Goal: Task Accomplishment & Management: Manage account settings

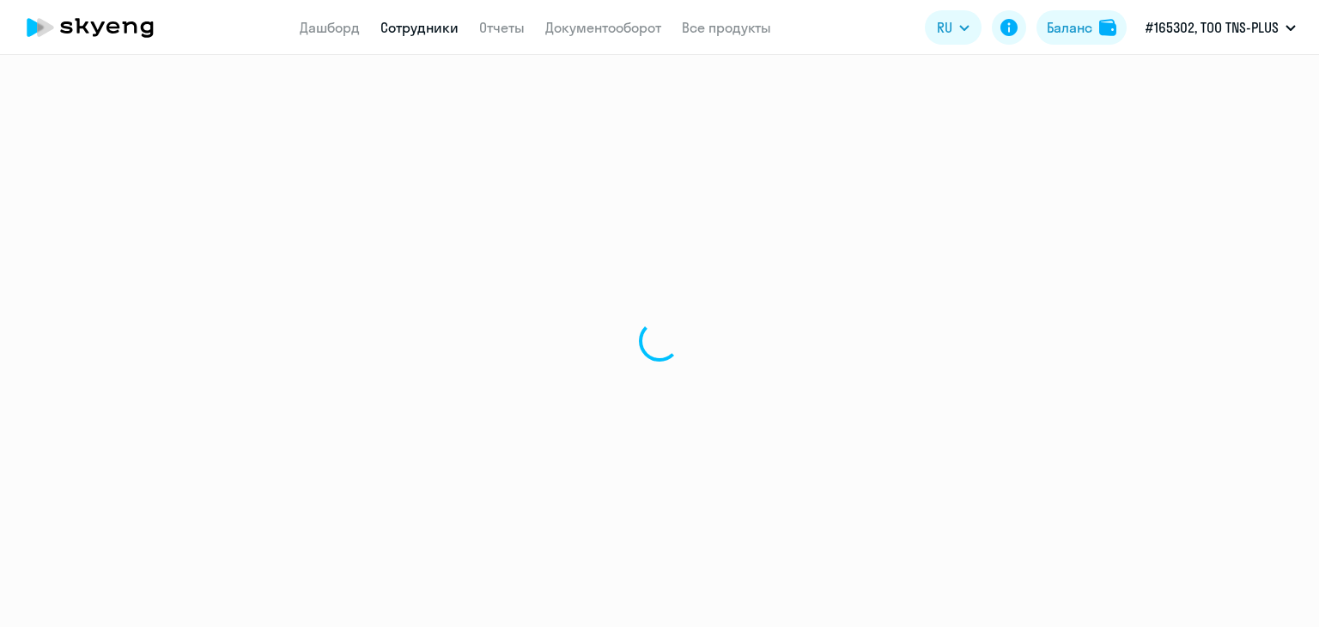
select select "30"
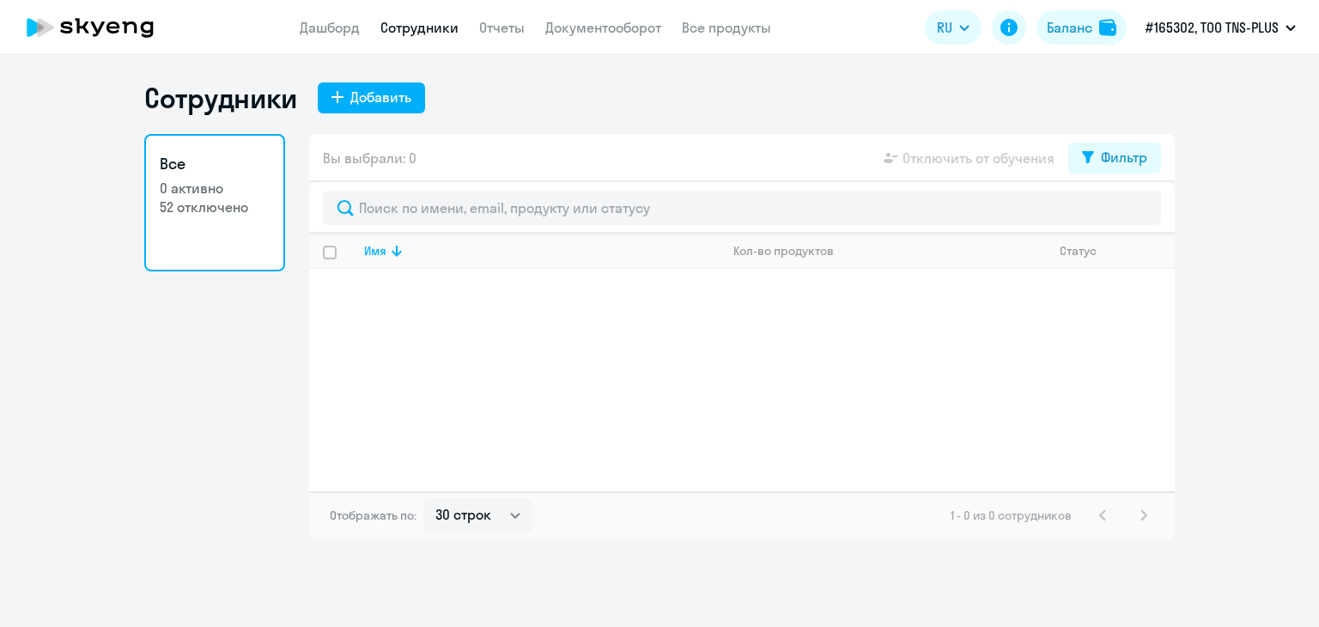
click at [428, 171] on div "Вы выбрали: 0 Отключить от обучения Фильтр" at bounding box center [742, 158] width 866 height 48
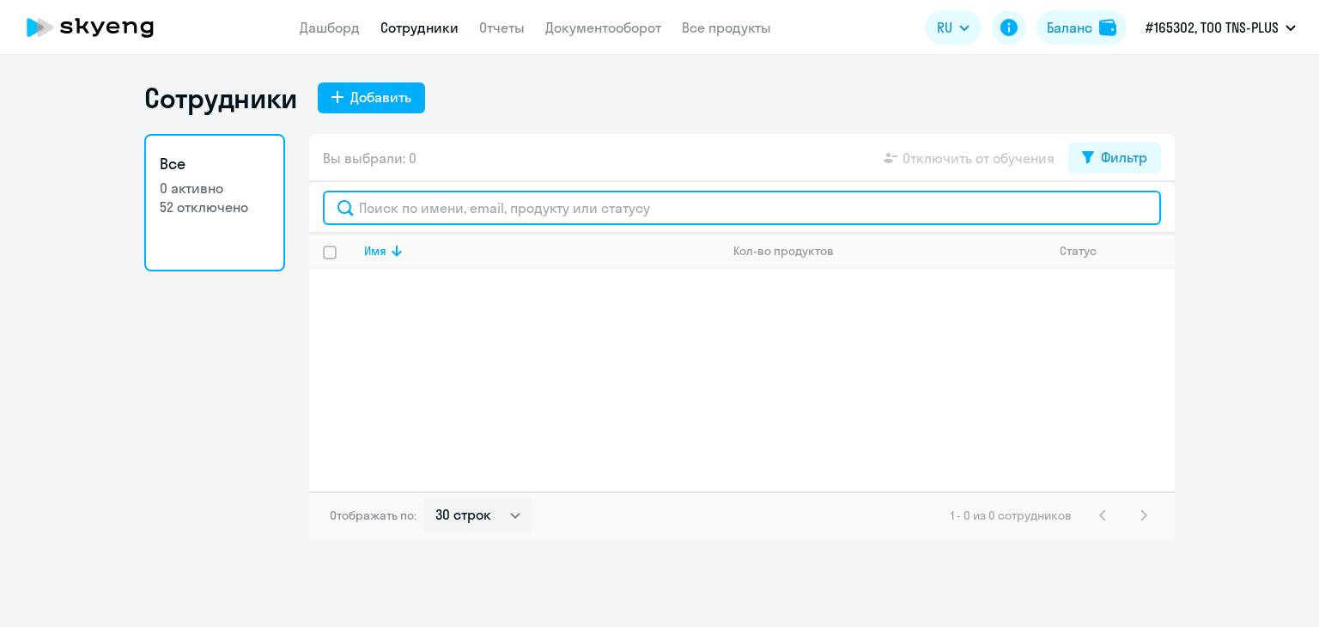
click at [423, 208] on input "text" at bounding box center [742, 208] width 838 height 34
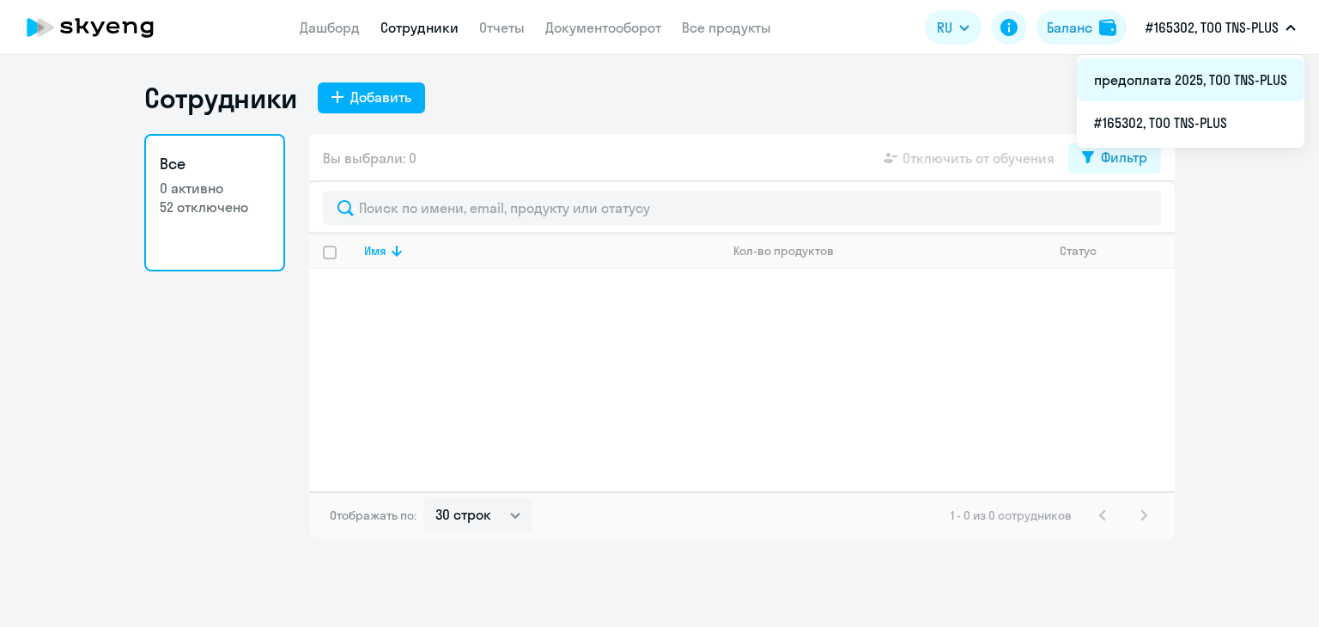
click at [1153, 84] on li "предоплата 2025, ТОО TNS-PLUS" at bounding box center [1191, 79] width 228 height 43
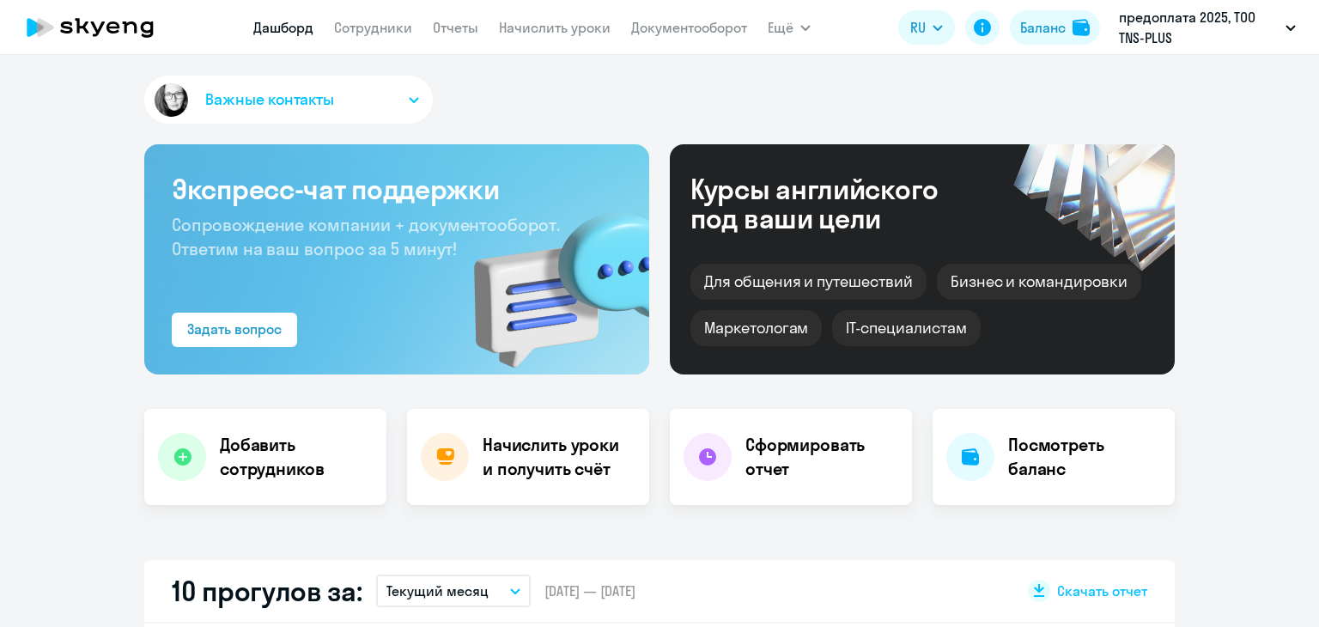
select select "30"
click at [381, 20] on link "Сотрудники" at bounding box center [373, 27] width 78 height 17
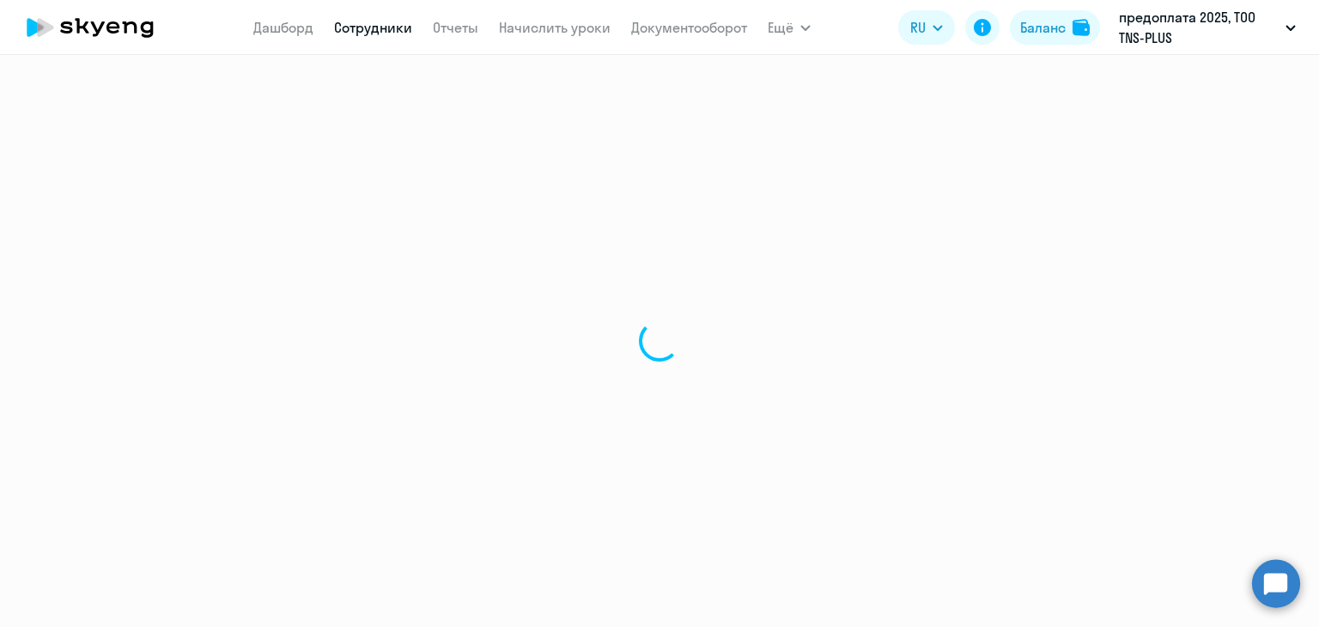
select select "30"
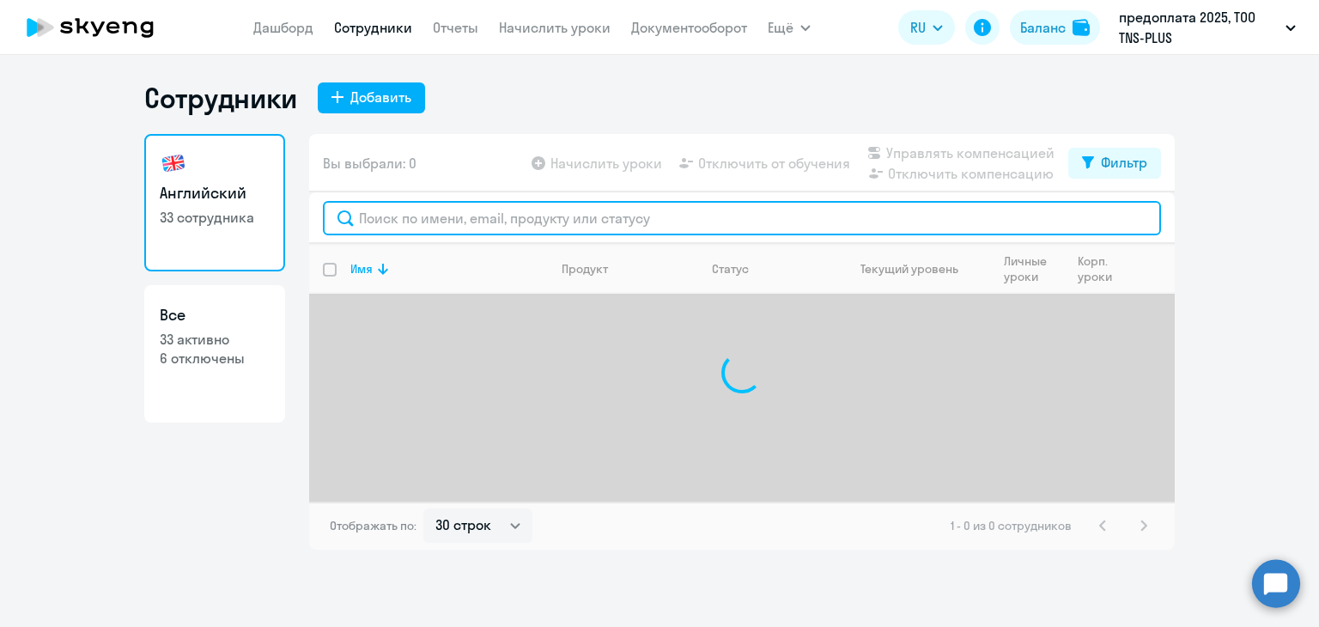
click at [426, 226] on input "text" at bounding box center [742, 218] width 838 height 34
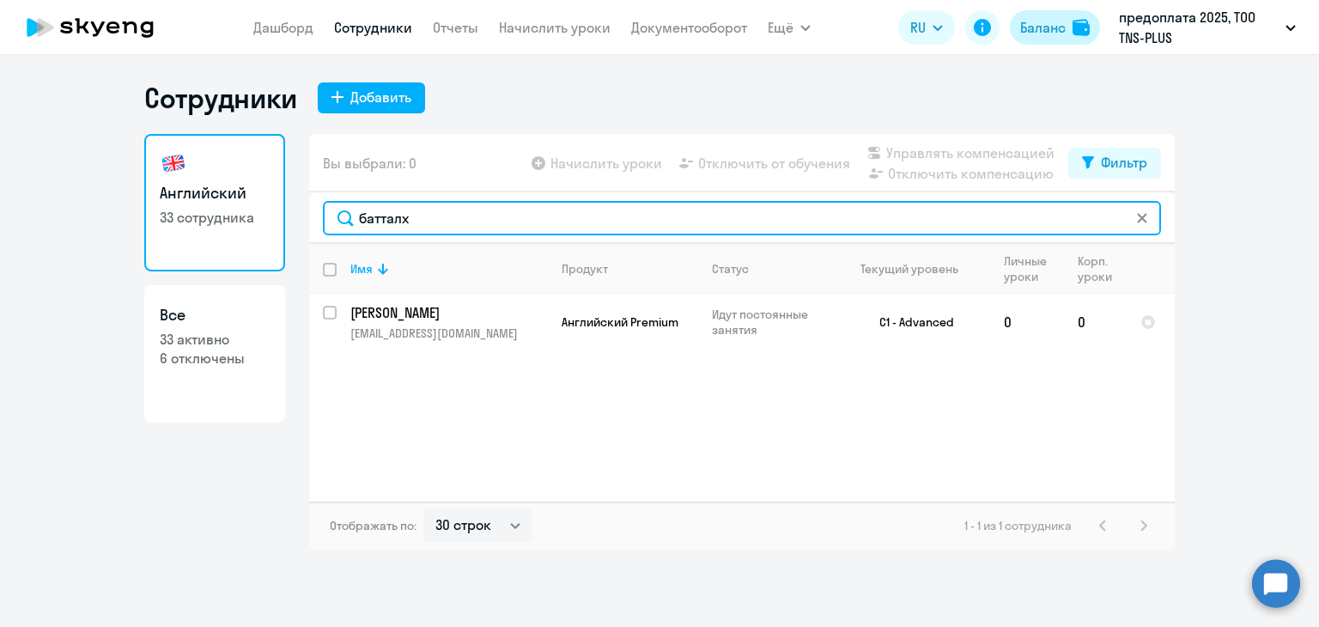
type input "батталх"
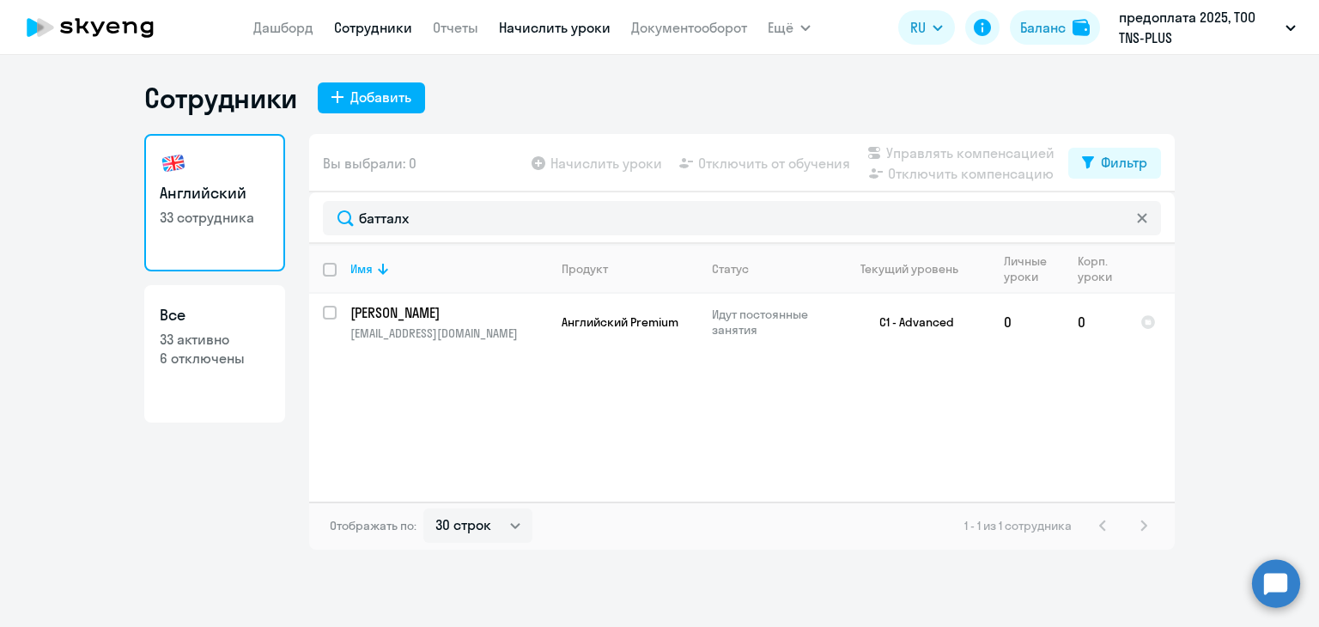
click at [536, 35] on link "Начислить уроки" at bounding box center [555, 27] width 112 height 17
click at [539, 30] on link "Начислить уроки" at bounding box center [555, 27] width 112 height 17
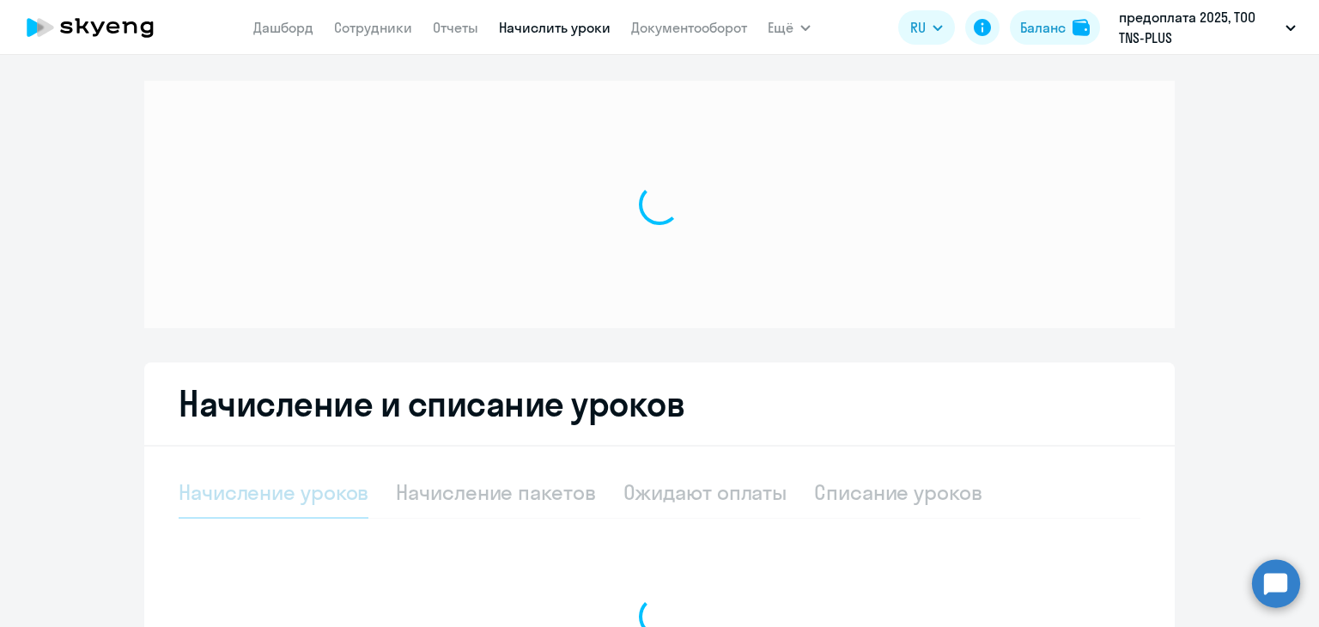
scroll to position [235, 0]
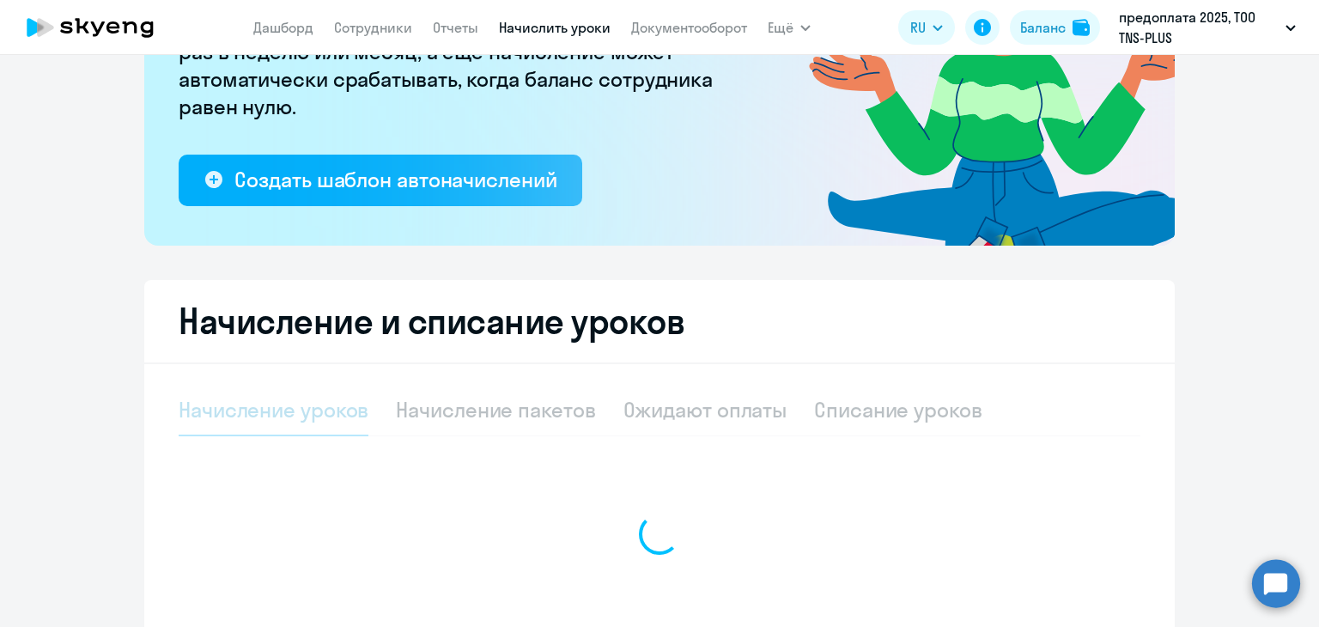
select select "10"
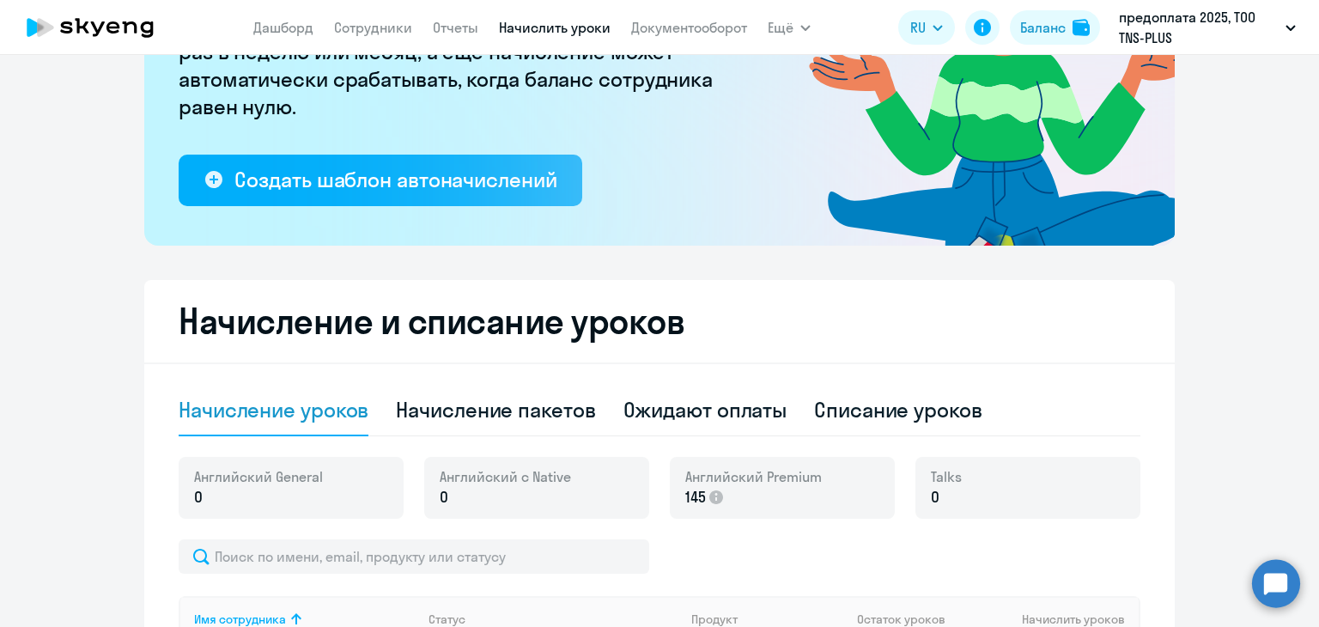
scroll to position [493, 0]
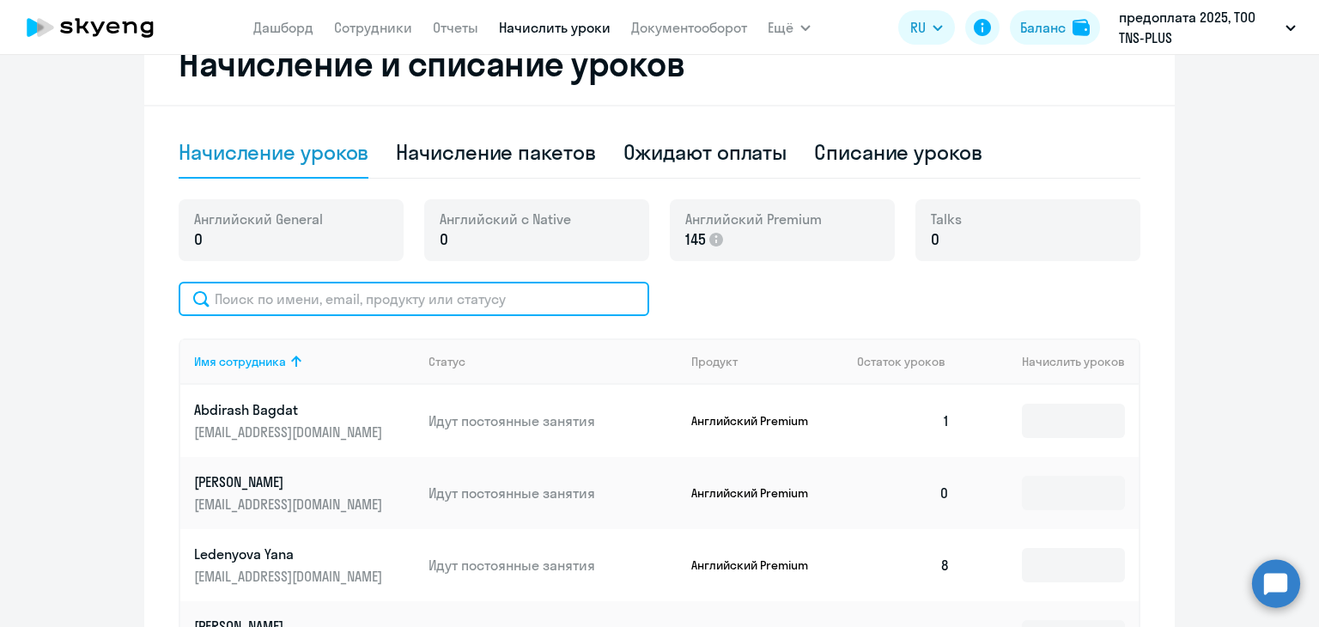
click at [316, 296] on input "text" at bounding box center [414, 299] width 471 height 34
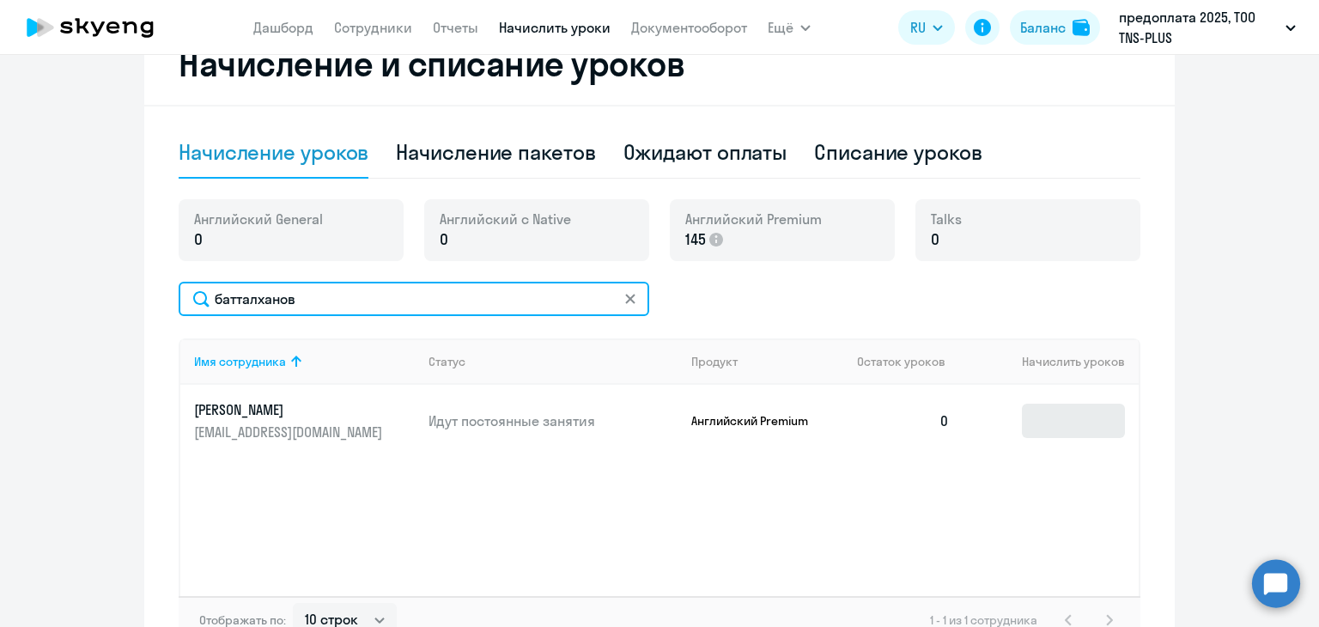
type input "батталханов"
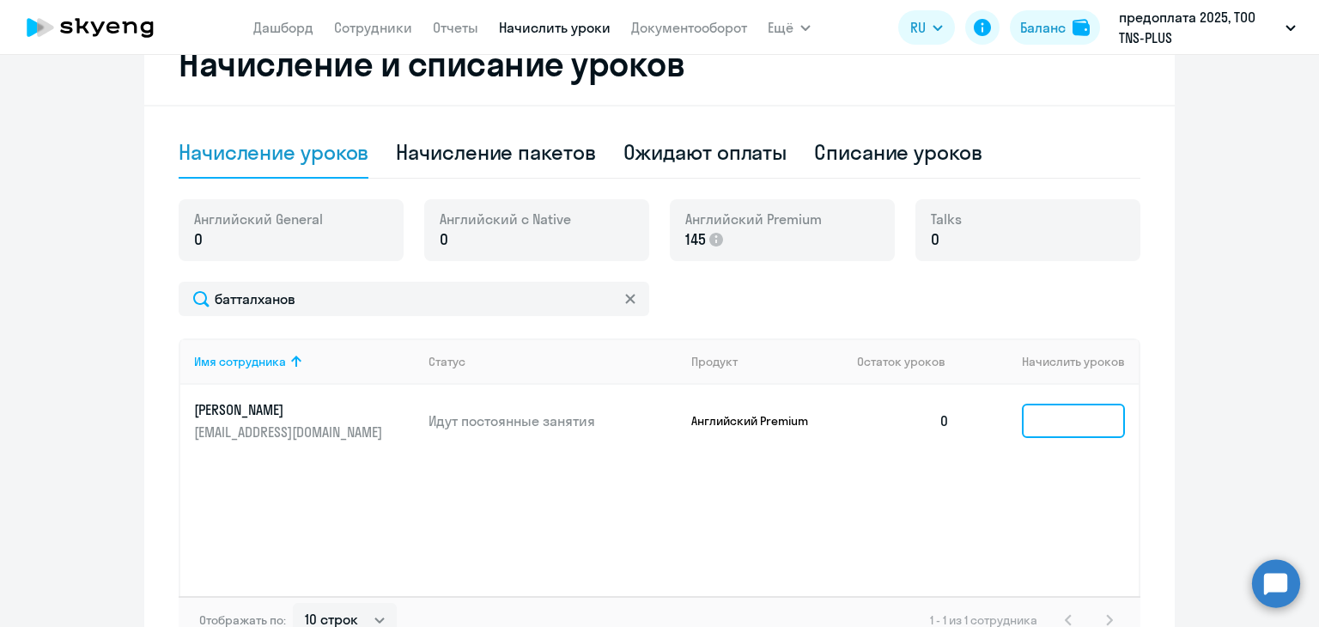
click at [1063, 413] on input at bounding box center [1073, 421] width 103 height 34
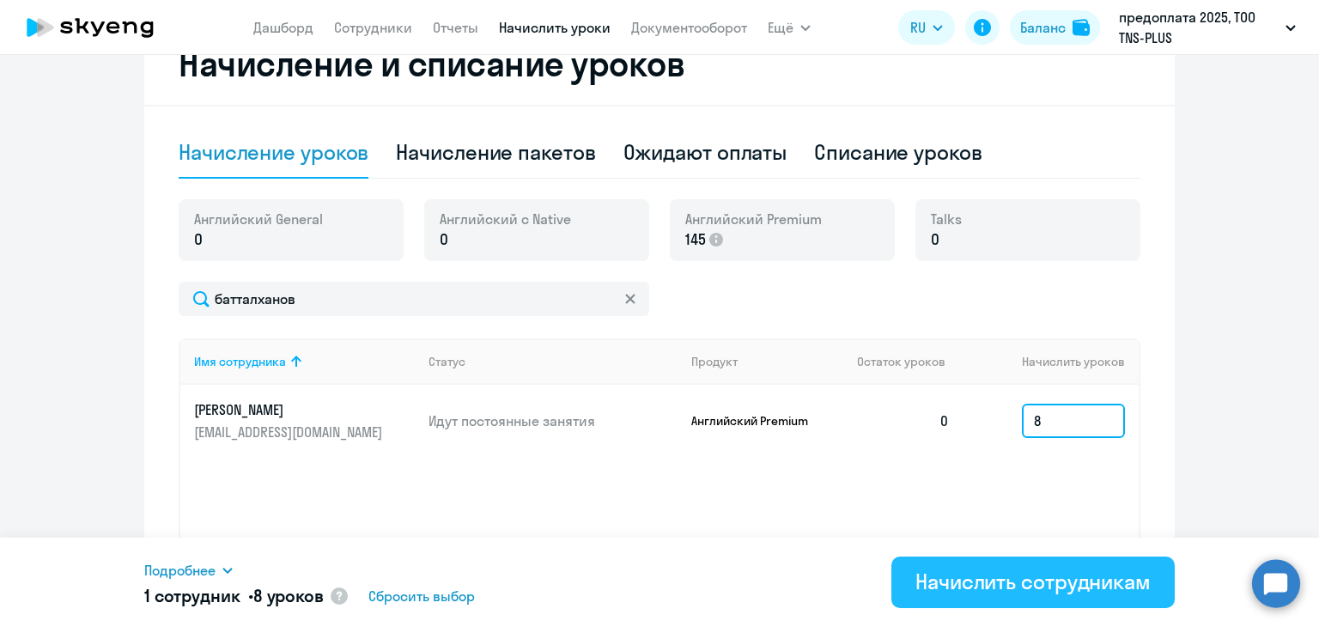
type input "8"
click at [996, 584] on div "Начислить сотрудникам" at bounding box center [1033, 581] width 235 height 27
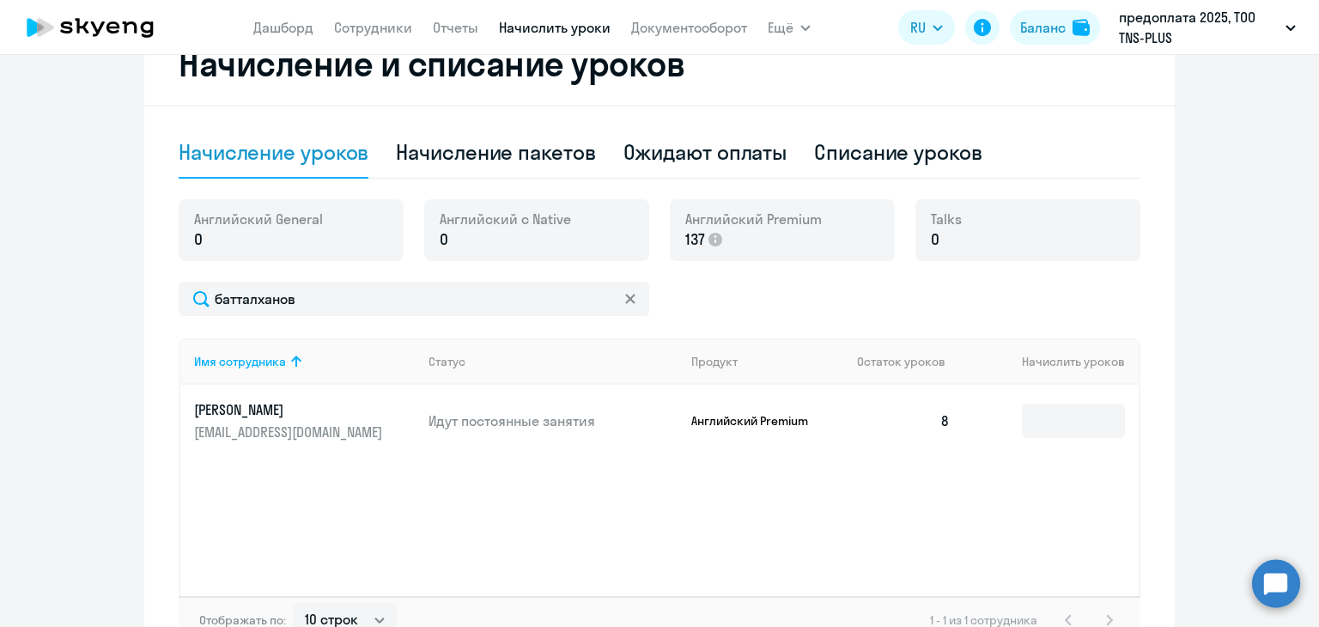
click at [236, 410] on p "[PERSON_NAME]" at bounding box center [290, 409] width 192 height 19
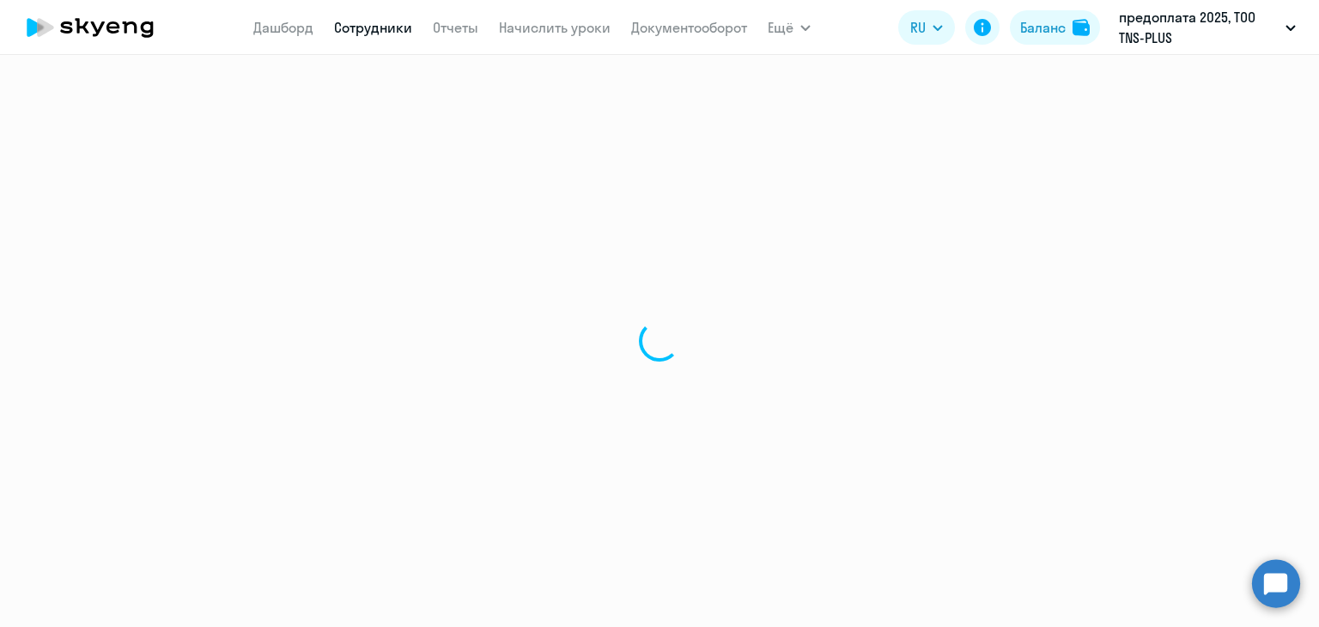
select select "english"
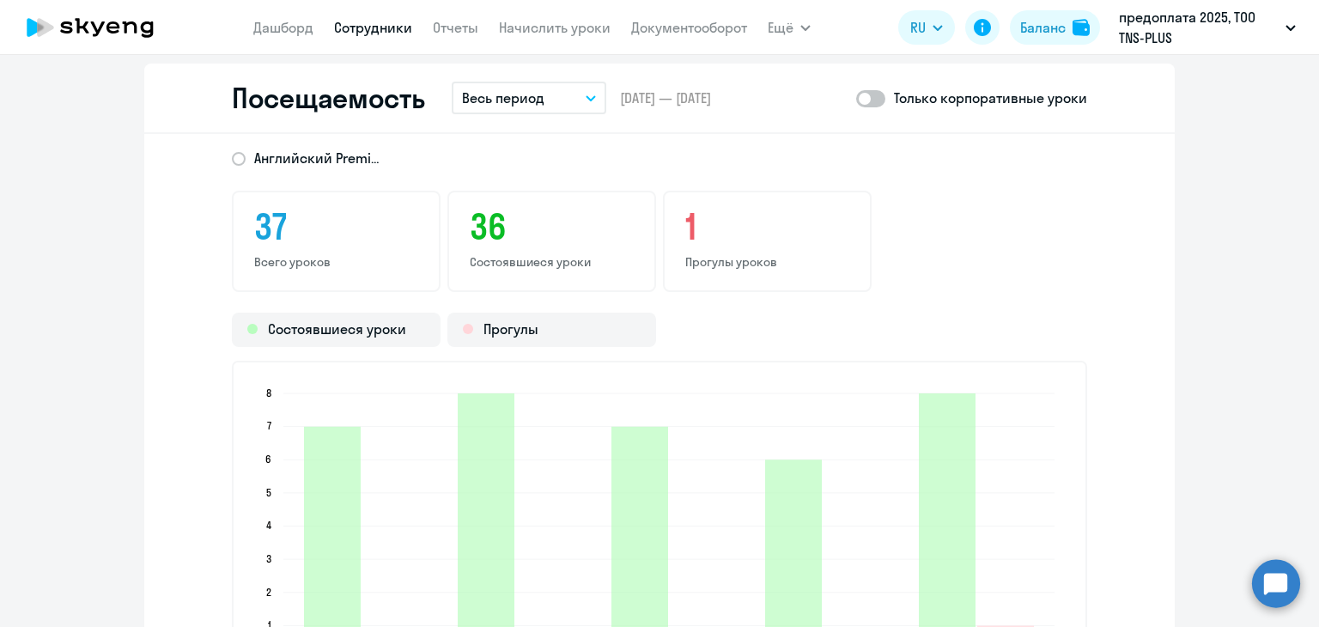
scroll to position [2405, 0]
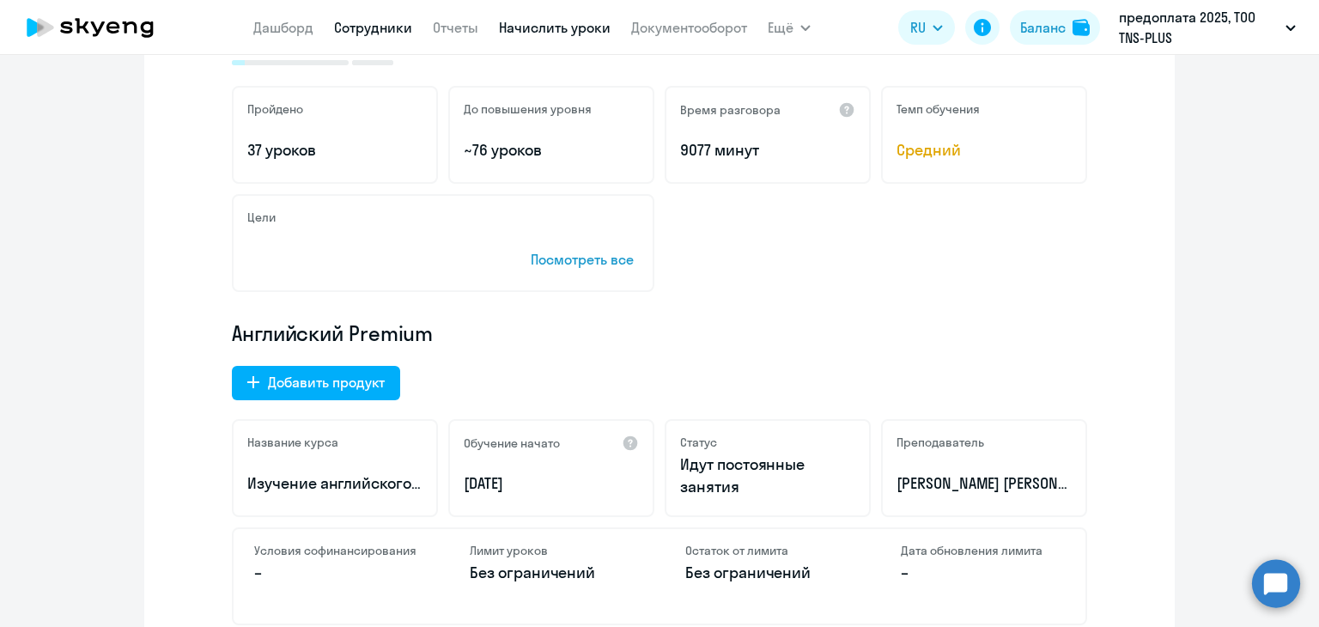
click at [563, 26] on link "Начислить уроки" at bounding box center [555, 27] width 112 height 17
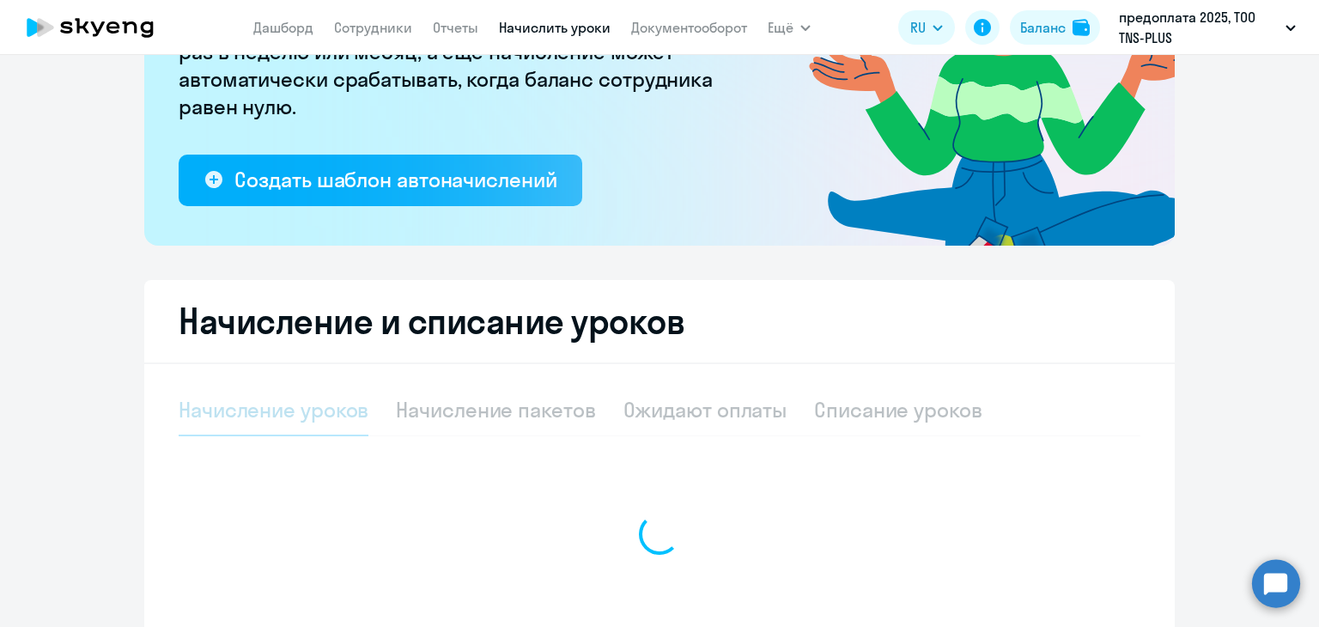
select select "10"
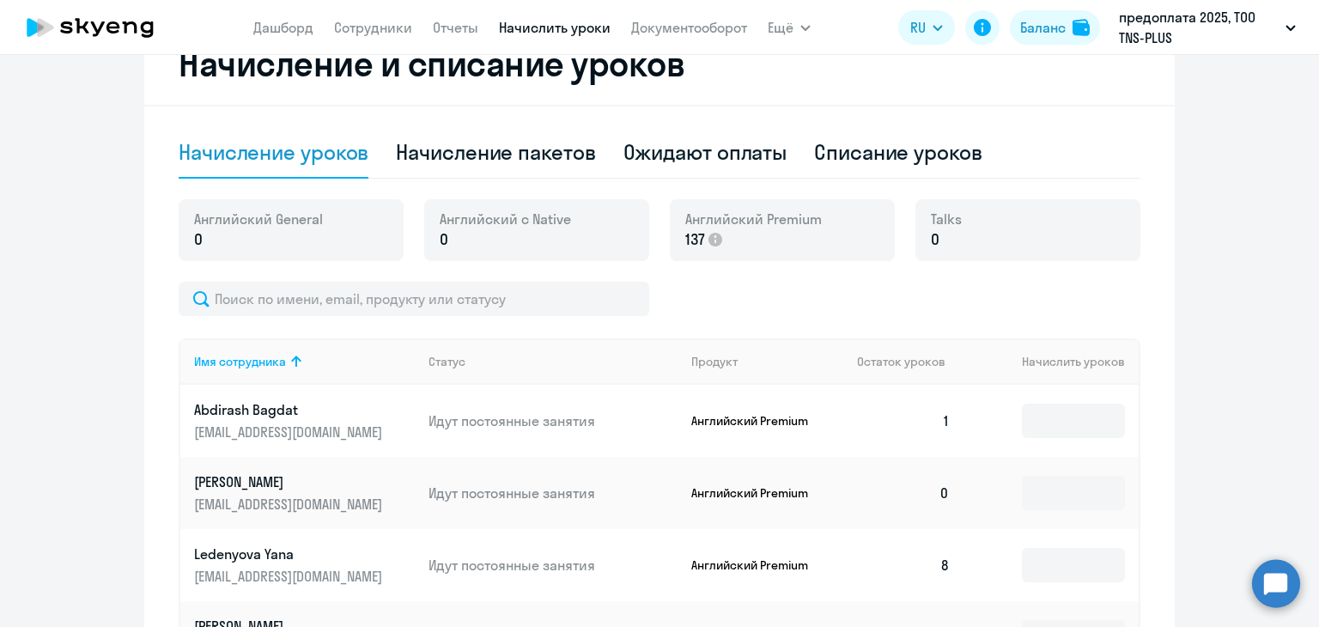
scroll to position [579, 0]
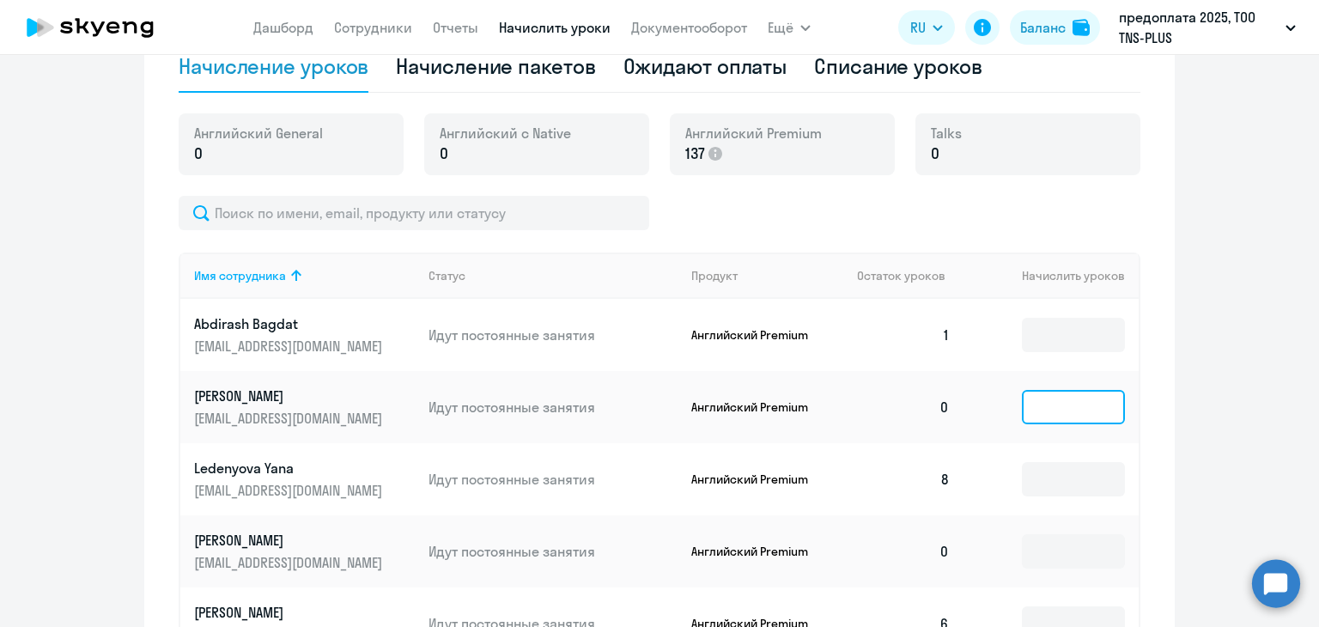
click at [1030, 409] on input at bounding box center [1073, 407] width 103 height 34
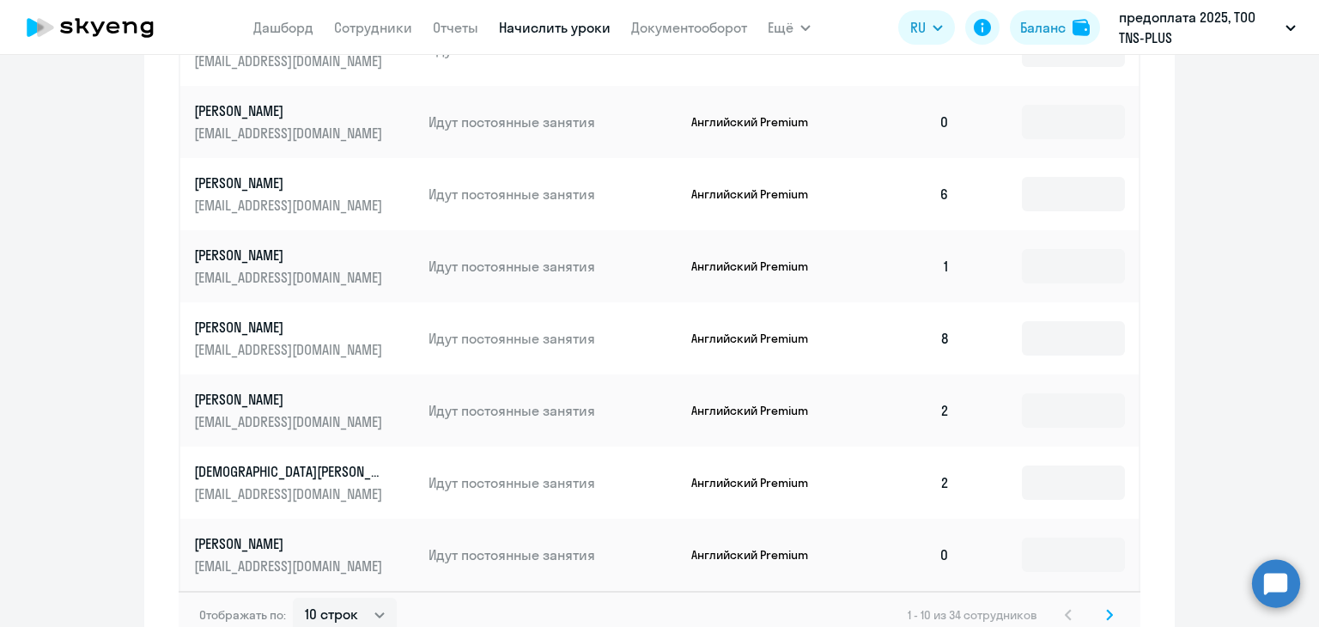
scroll to position [1116, 0]
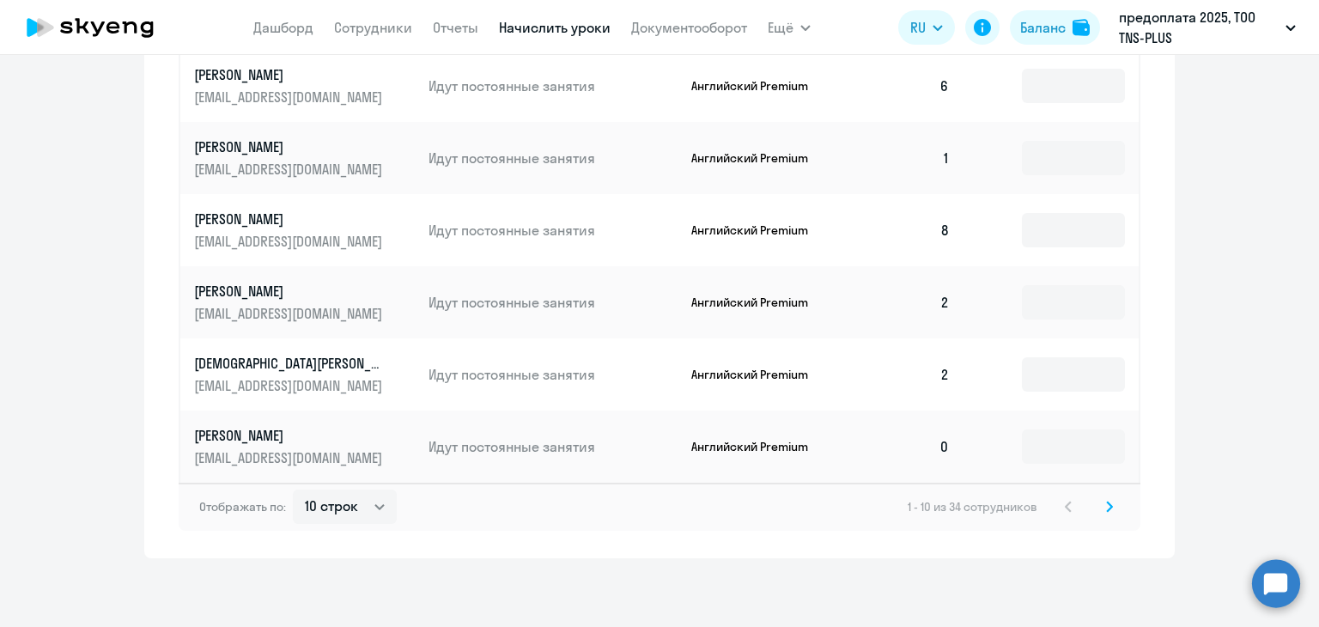
click at [1049, 465] on td at bounding box center [1051, 447] width 175 height 72
click at [1056, 454] on input at bounding box center [1073, 446] width 103 height 34
click at [1107, 507] on icon at bounding box center [1109, 506] width 5 height 9
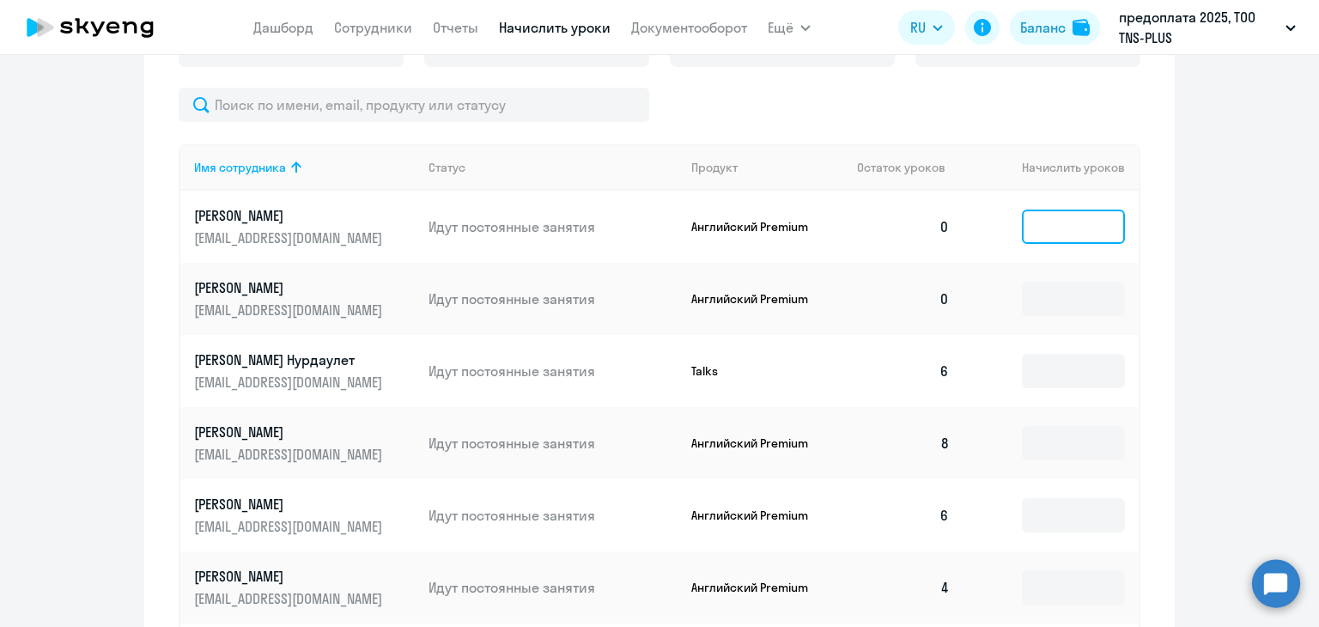
click at [1050, 228] on input at bounding box center [1073, 227] width 103 height 34
drag, startPoint x: 1202, startPoint y: 310, endPoint x: 1027, endPoint y: 392, distance: 193.3
click at [1203, 310] on ng-component "Рекомендуем создать шаблон автоначислений Уроки больше не придётся начислять вр…" at bounding box center [659, 191] width 1319 height 1594
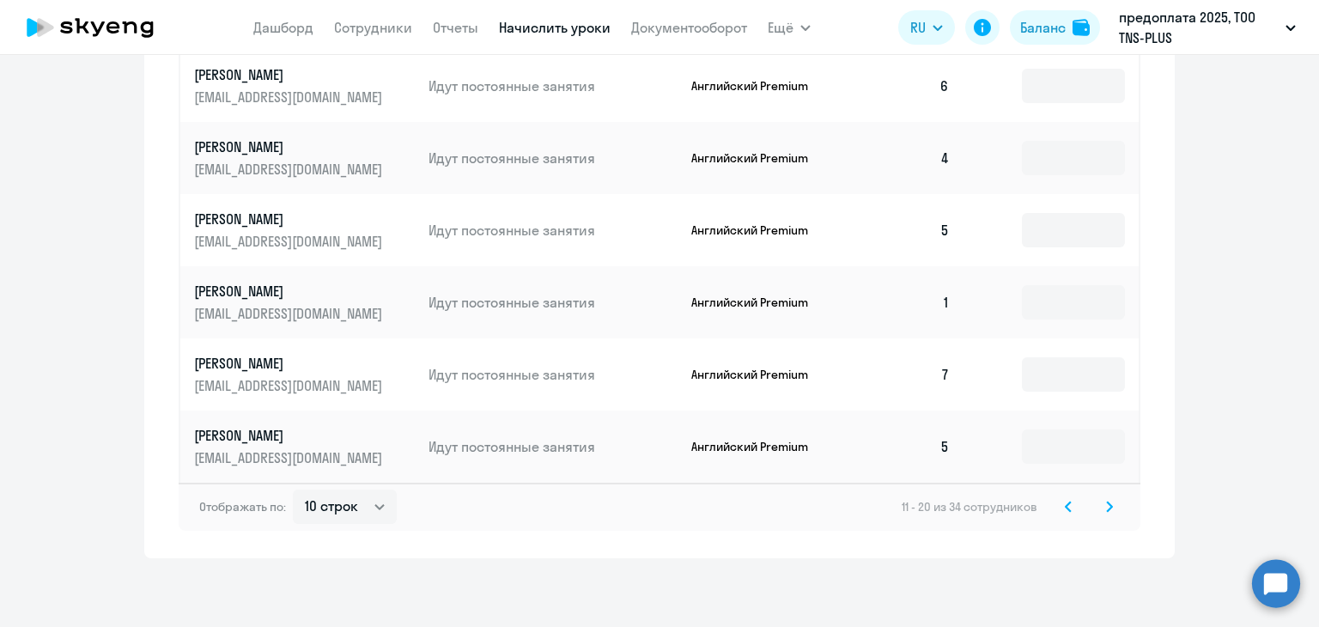
click at [1113, 508] on div "Отображать по: 10 строк 30 строк 50 строк 11 - 20 из 34 сотрудников" at bounding box center [660, 507] width 962 height 48
click at [1106, 508] on svg-icon at bounding box center [1109, 506] width 21 height 21
click at [1107, 508] on icon at bounding box center [1109, 506] width 5 height 9
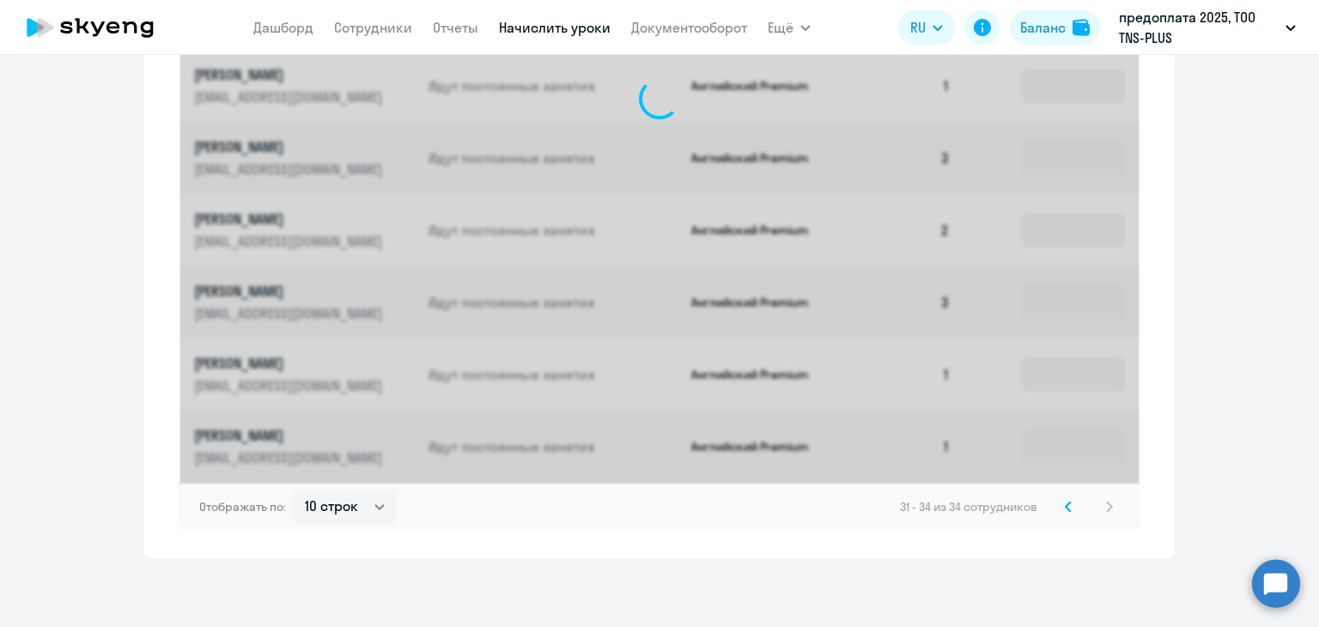
scroll to position [684, 0]
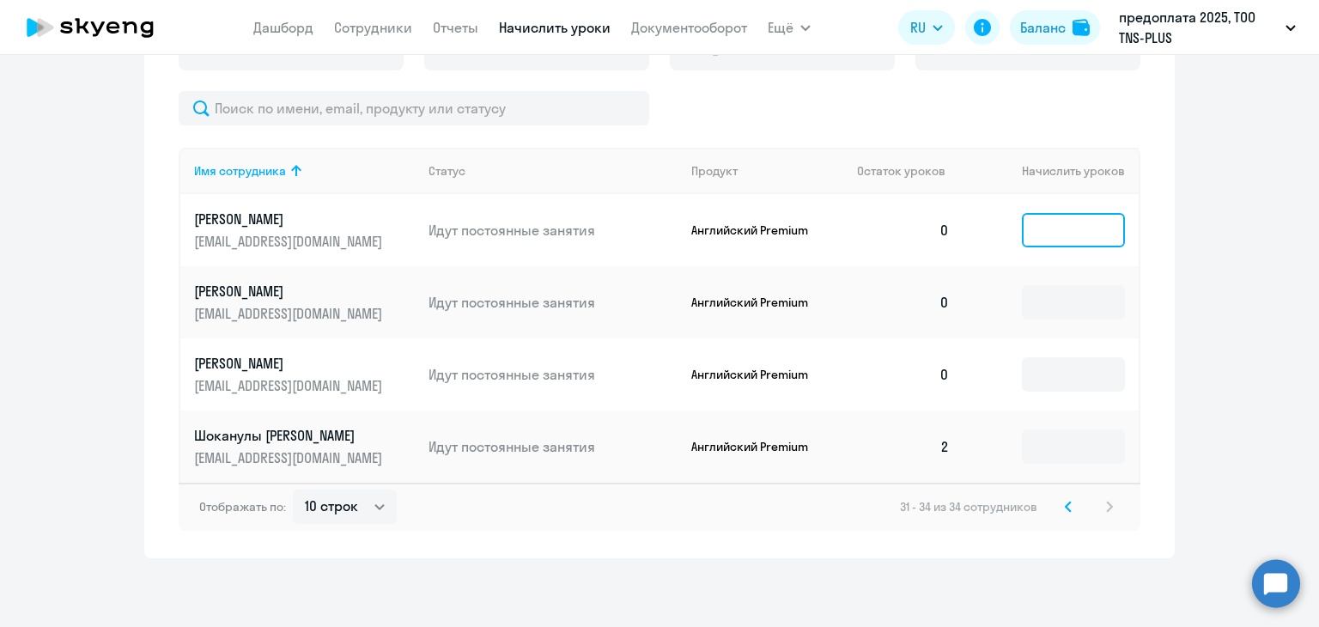
click at [1025, 224] on input at bounding box center [1073, 230] width 103 height 34
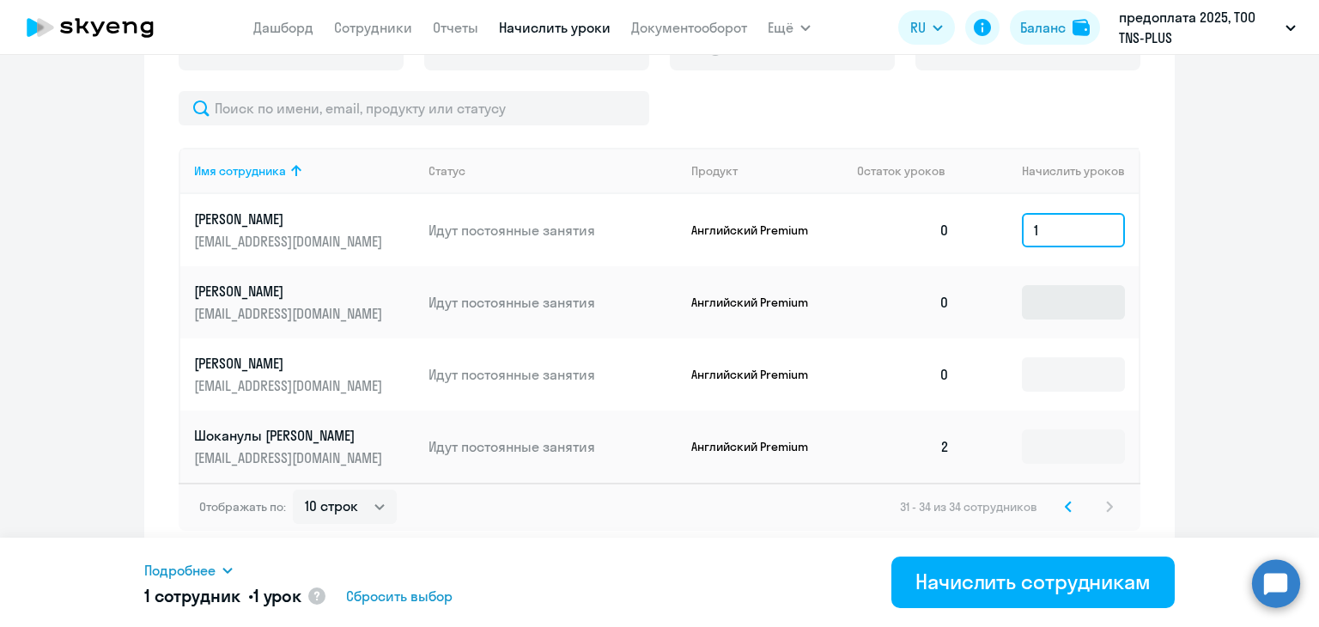
type input "1"
click at [1037, 295] on input at bounding box center [1073, 302] width 103 height 34
drag, startPoint x: 1050, startPoint y: 233, endPoint x: 965, endPoint y: 231, distance: 85.0
click at [965, 231] on td "1" at bounding box center [1051, 230] width 175 height 72
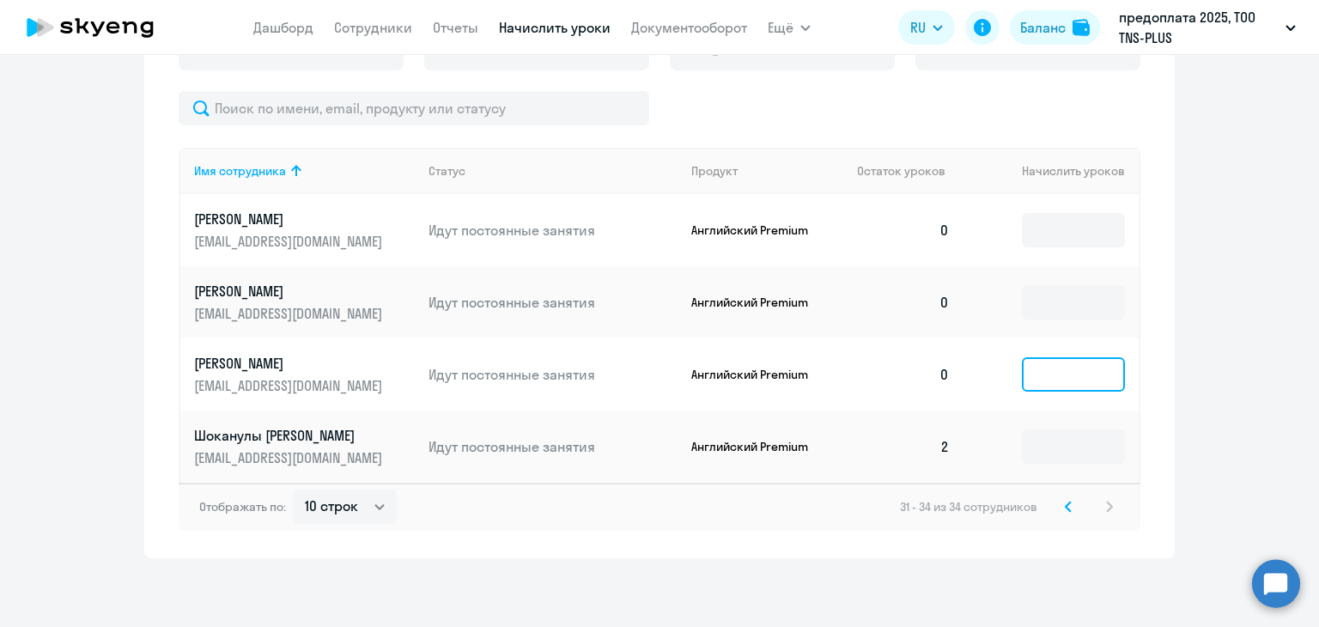
click at [1079, 381] on input at bounding box center [1073, 374] width 103 height 34
